Goal: Information Seeking & Learning: Find specific page/section

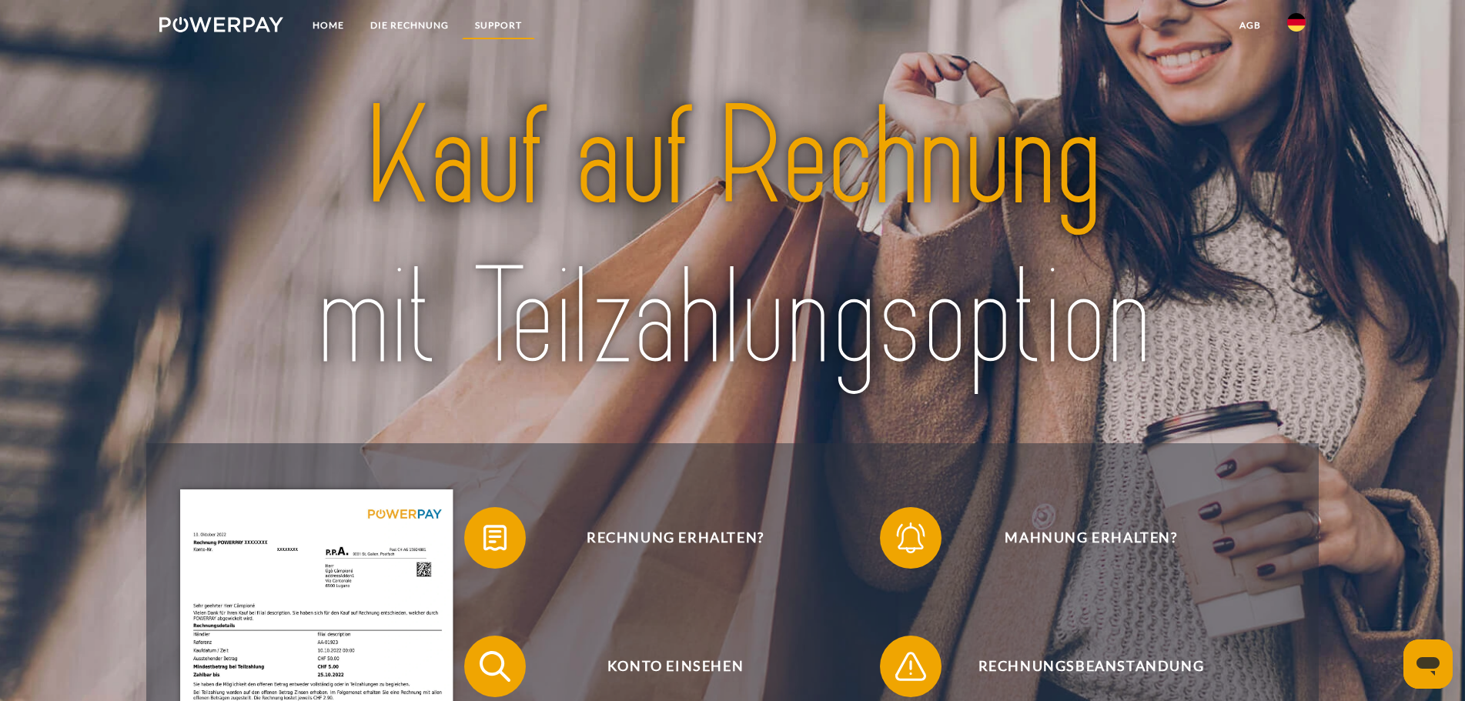
click at [499, 32] on link "SUPPORT" at bounding box center [498, 26] width 73 height 28
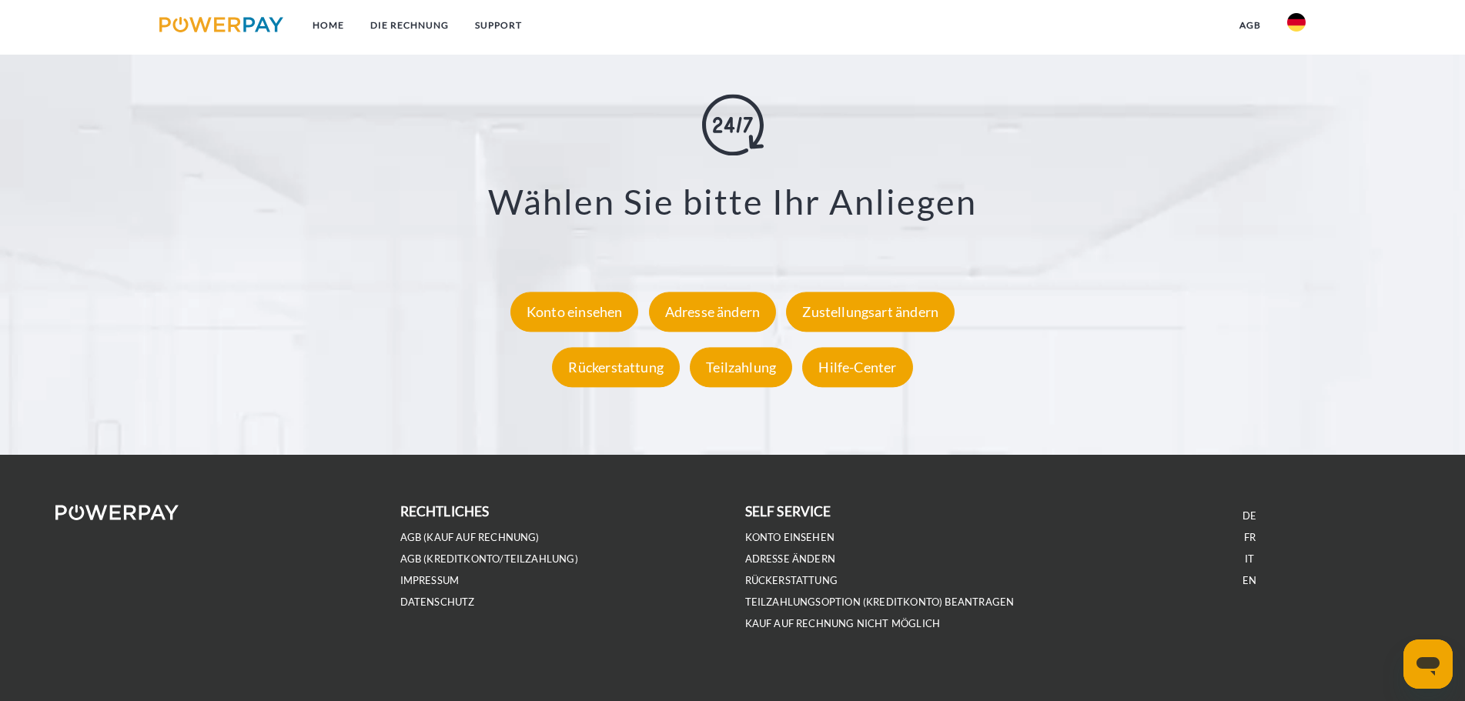
scroll to position [2854, 0]
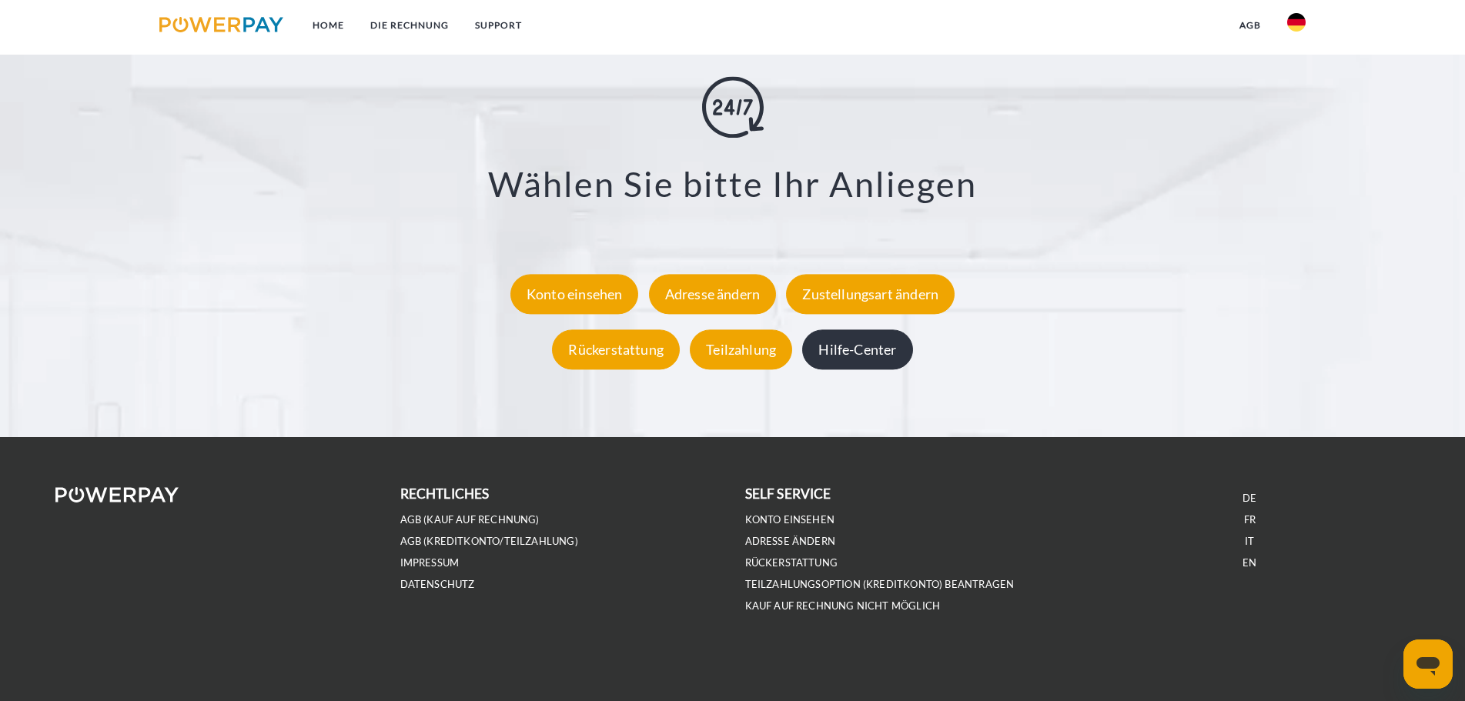
click at [853, 340] on div "Hilfe-Center" at bounding box center [857, 350] width 110 height 40
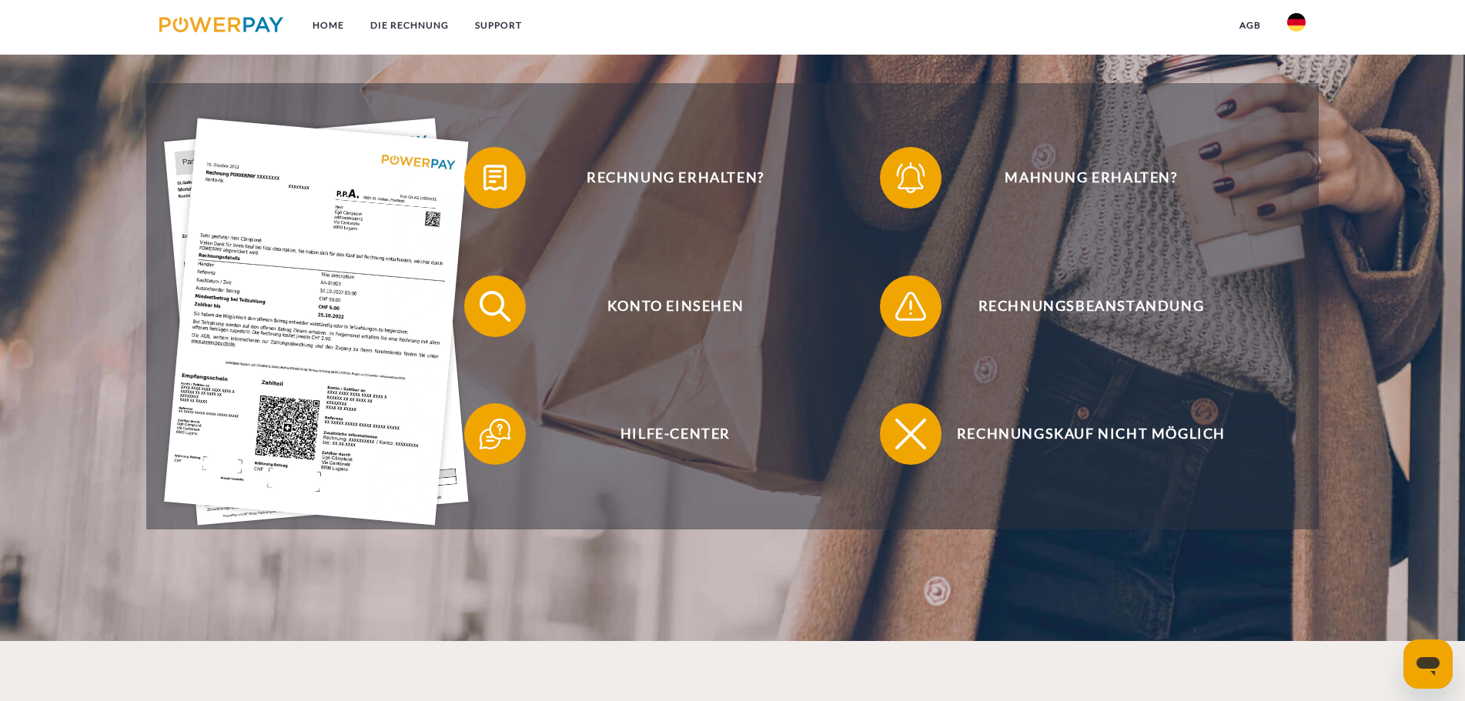
scroll to position [385, 0]
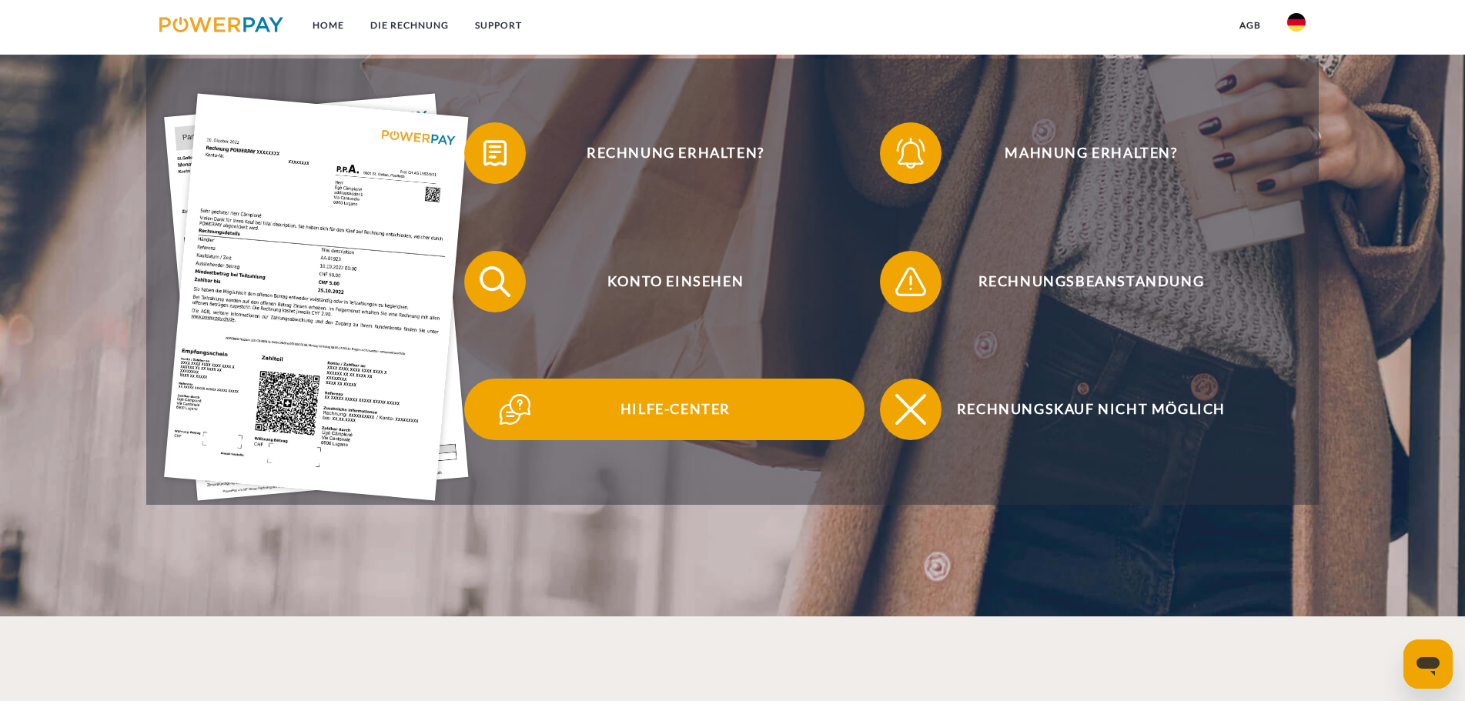
click at [639, 393] on span "Hilfe-Center" at bounding box center [675, 410] width 377 height 62
